Goal: Task Accomplishment & Management: Complete application form

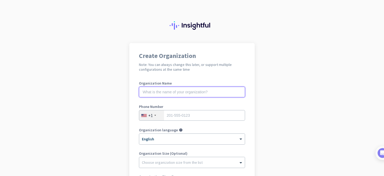
click at [199, 94] on input "text" at bounding box center [192, 92] width 106 height 11
type input "integ1"
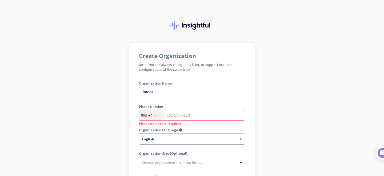
click at [152, 115] on div "+1" at bounding box center [150, 115] width 5 height 5
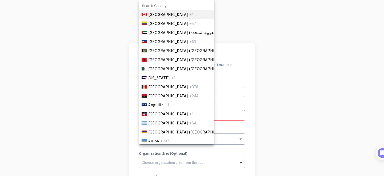
scroll to position [26, 0]
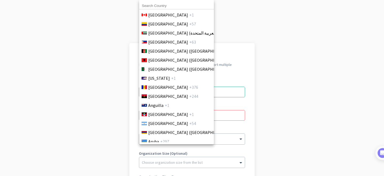
click at [163, 3] on input at bounding box center [176, 5] width 75 height 7
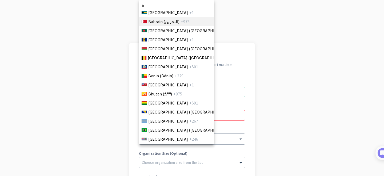
scroll to position [192, 0]
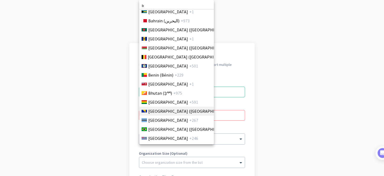
type input "b"
click at [158, 114] on span "[GEOGRAPHIC_DATA] ([GEOGRAPHIC_DATA])" at bounding box center [189, 111] width 83 height 6
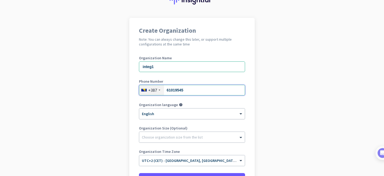
scroll to position [26, 0]
type input "61019545"
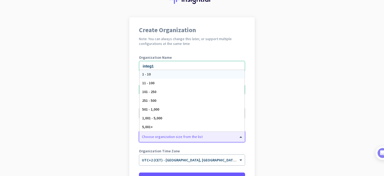
click at [171, 140] on div "Choose organization size from the list" at bounding box center [192, 137] width 106 height 11
click at [169, 82] on div "11 - 100" at bounding box center [191, 83] width 105 height 9
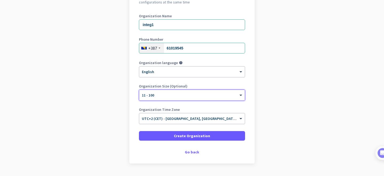
scroll to position [68, 0]
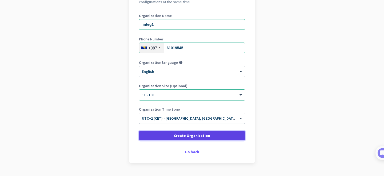
click at [167, 131] on span at bounding box center [192, 136] width 106 height 13
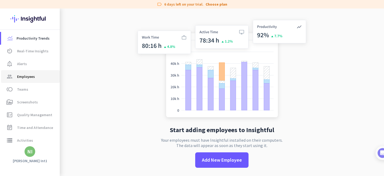
click at [30, 80] on link "group Employees" at bounding box center [30, 76] width 59 height 13
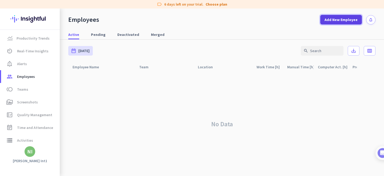
click at [355, 18] on span "Add New Employee" at bounding box center [340, 19] width 33 height 5
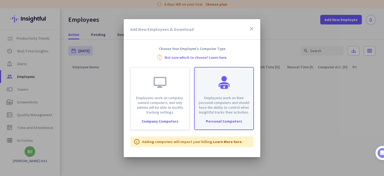
click at [239, 107] on p "Employees work on their personal computers and should have the ability to contr…" at bounding box center [224, 105] width 52 height 19
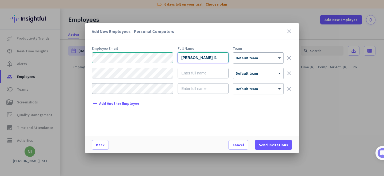
type input "[PERSON_NAME] I1"
click at [188, 72] on input "text" at bounding box center [203, 73] width 51 height 11
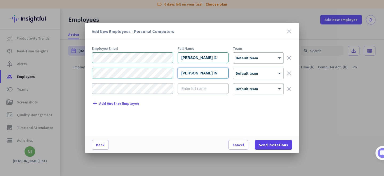
type input "[PERSON_NAME] IN"
click at [271, 144] on span "Send Invitations" at bounding box center [273, 145] width 29 height 5
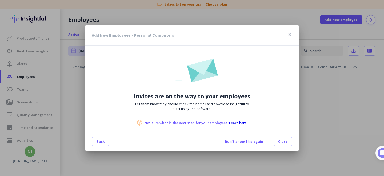
click at [0, 176] on nordpass-portal at bounding box center [0, 176] width 0 height 0
click at [255, 143] on span "Don’t show this again" at bounding box center [244, 141] width 38 height 5
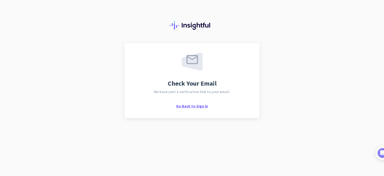
click at [200, 107] on span "Go Back to Sign In" at bounding box center [192, 106] width 32 height 5
